Goal: Information Seeking & Learning: Learn about a topic

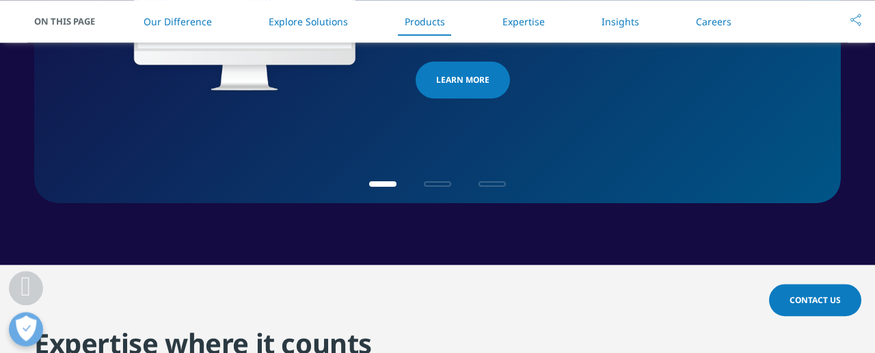
scroll to position [2361, 0]
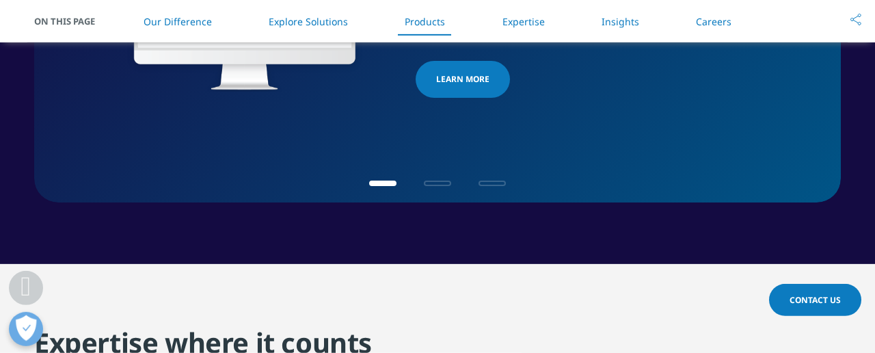
click at [517, 27] on link "Expertise" at bounding box center [523, 21] width 42 height 13
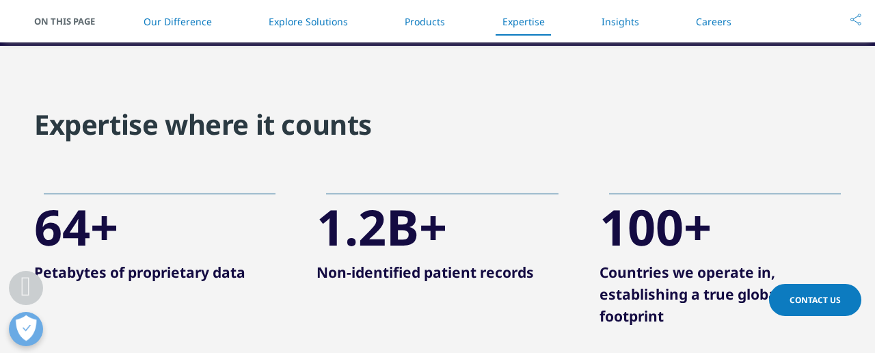
scroll to position [2580, 0]
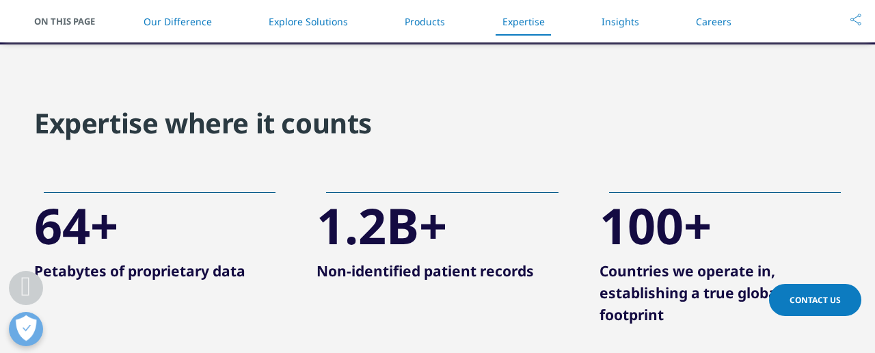
click at [614, 26] on link "Insights" at bounding box center [620, 21] width 38 height 13
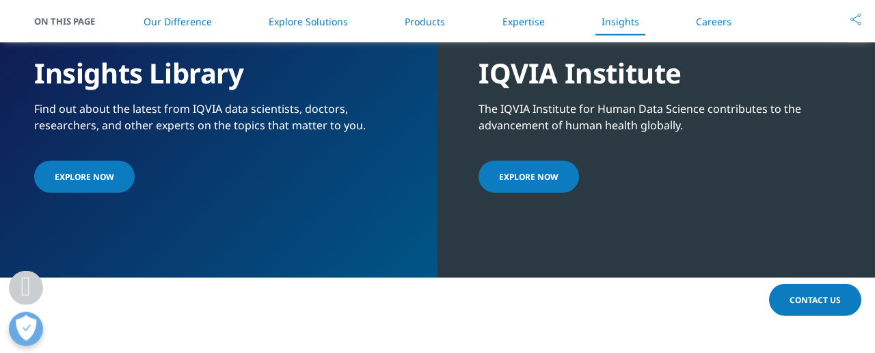
scroll to position [3201, 0]
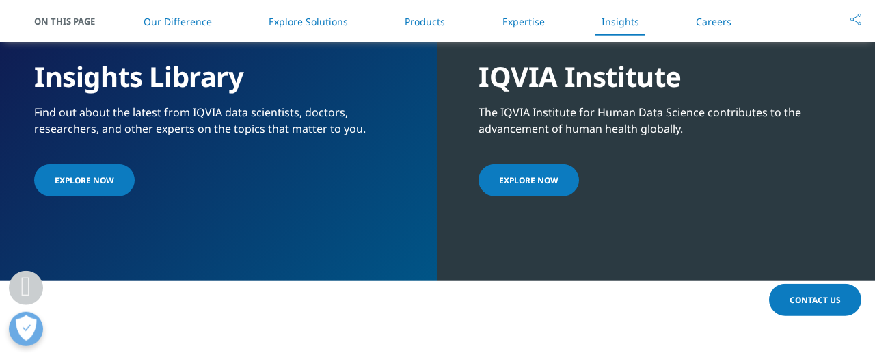
click at [540, 176] on span "Explore Now" at bounding box center [528, 180] width 59 height 12
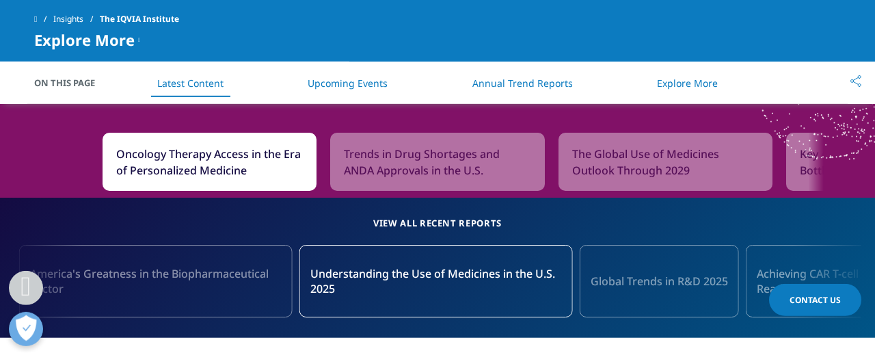
scroll to position [1369, 0]
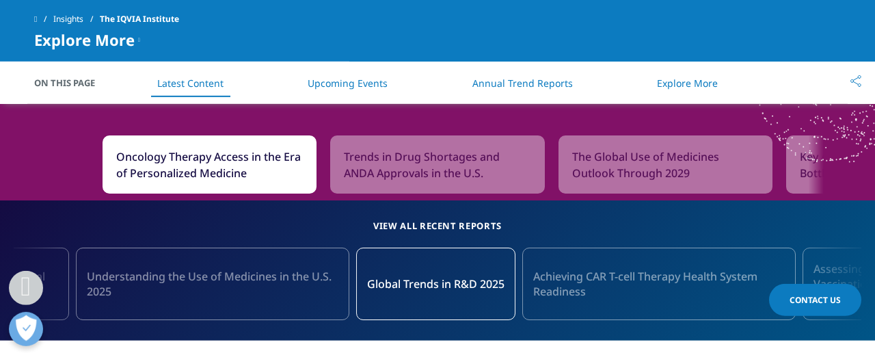
click at [441, 225] on h5 "View all recent reports" at bounding box center [437, 225] width 847 height 16
click at [452, 232] on h5 "View all recent reports" at bounding box center [437, 225] width 847 height 16
click at [456, 271] on link "Global Trends in R&D 2025" at bounding box center [435, 283] width 159 height 72
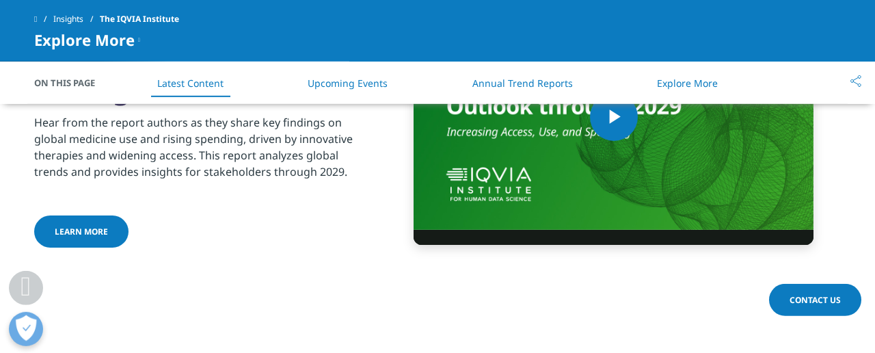
scroll to position [2688, 0]
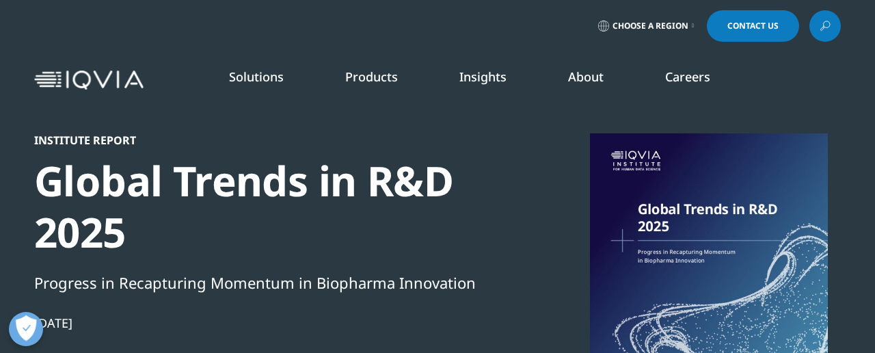
click at [575, 69] on link "About" at bounding box center [586, 76] width 36 height 16
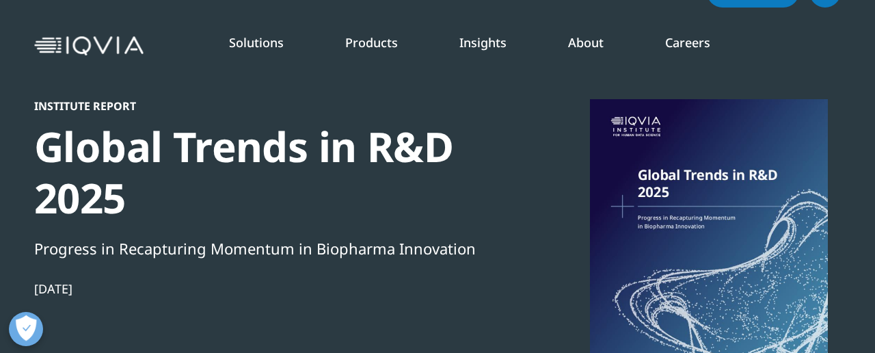
scroll to position [35, 0]
click at [461, 143] on link "News" at bounding box center [555, 148] width 214 height 15
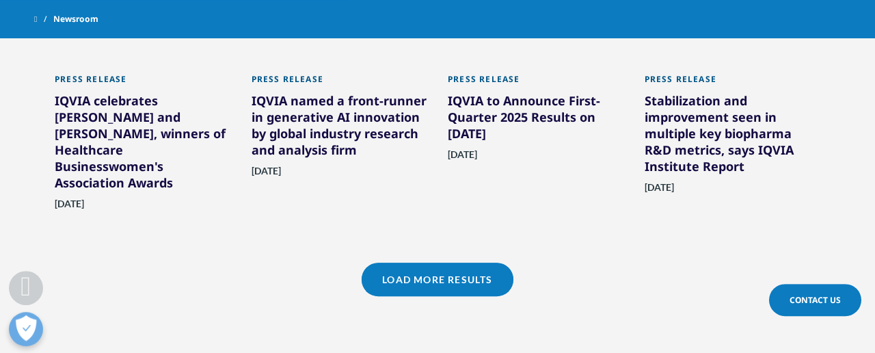
scroll to position [1109, 0]
